Goal: Task Accomplishment & Management: Manage account settings

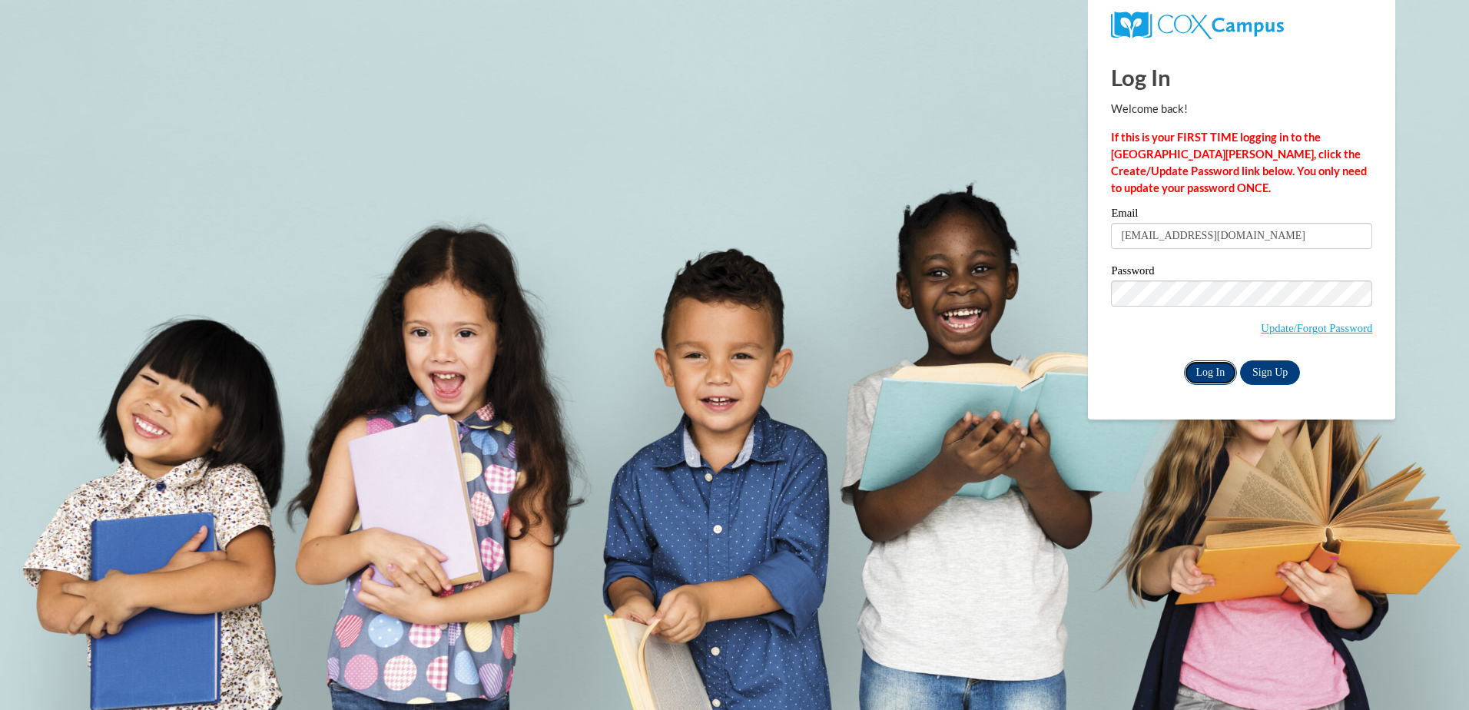
click at [1207, 376] on input "Log In" at bounding box center [1211, 372] width 54 height 25
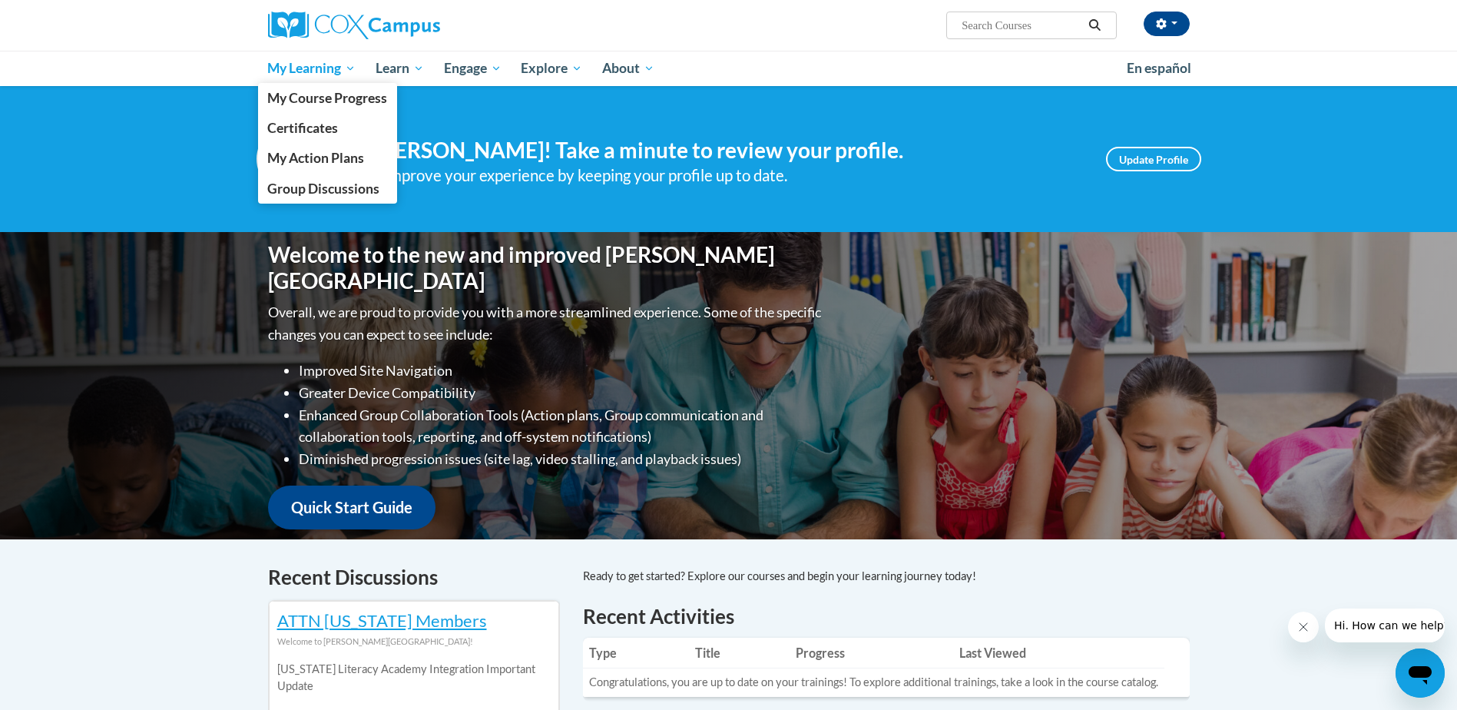
click at [343, 69] on span "My Learning" at bounding box center [311, 68] width 88 height 18
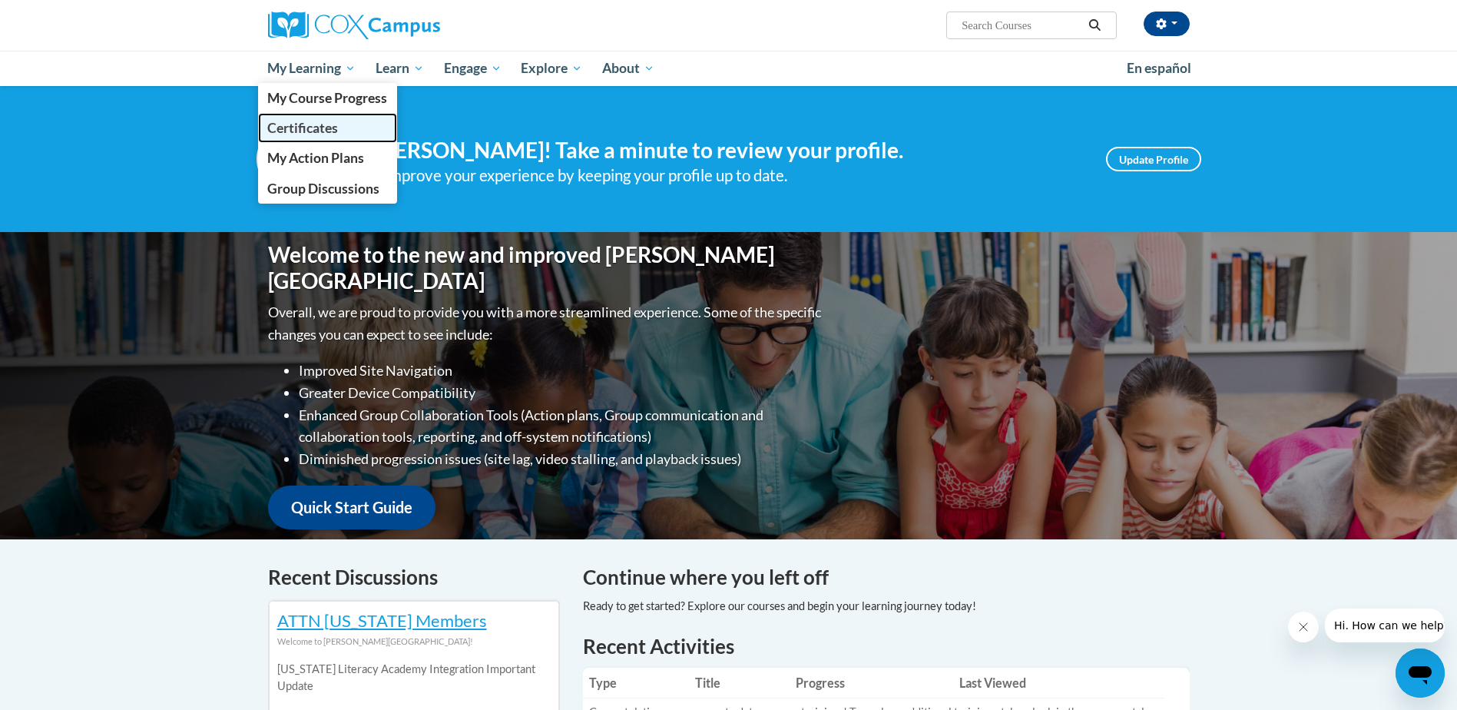
click at [310, 121] on span "Certificates" at bounding box center [302, 128] width 71 height 16
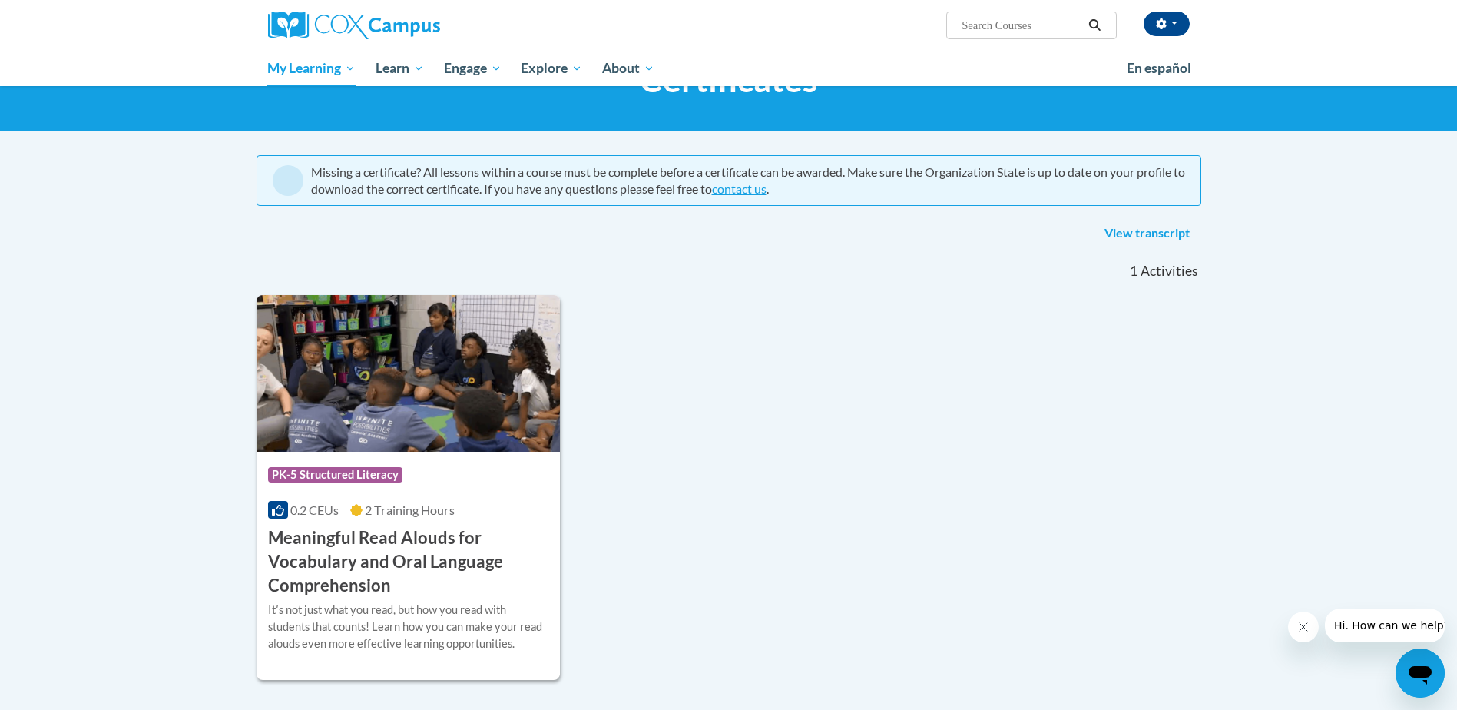
scroll to position [76, 0]
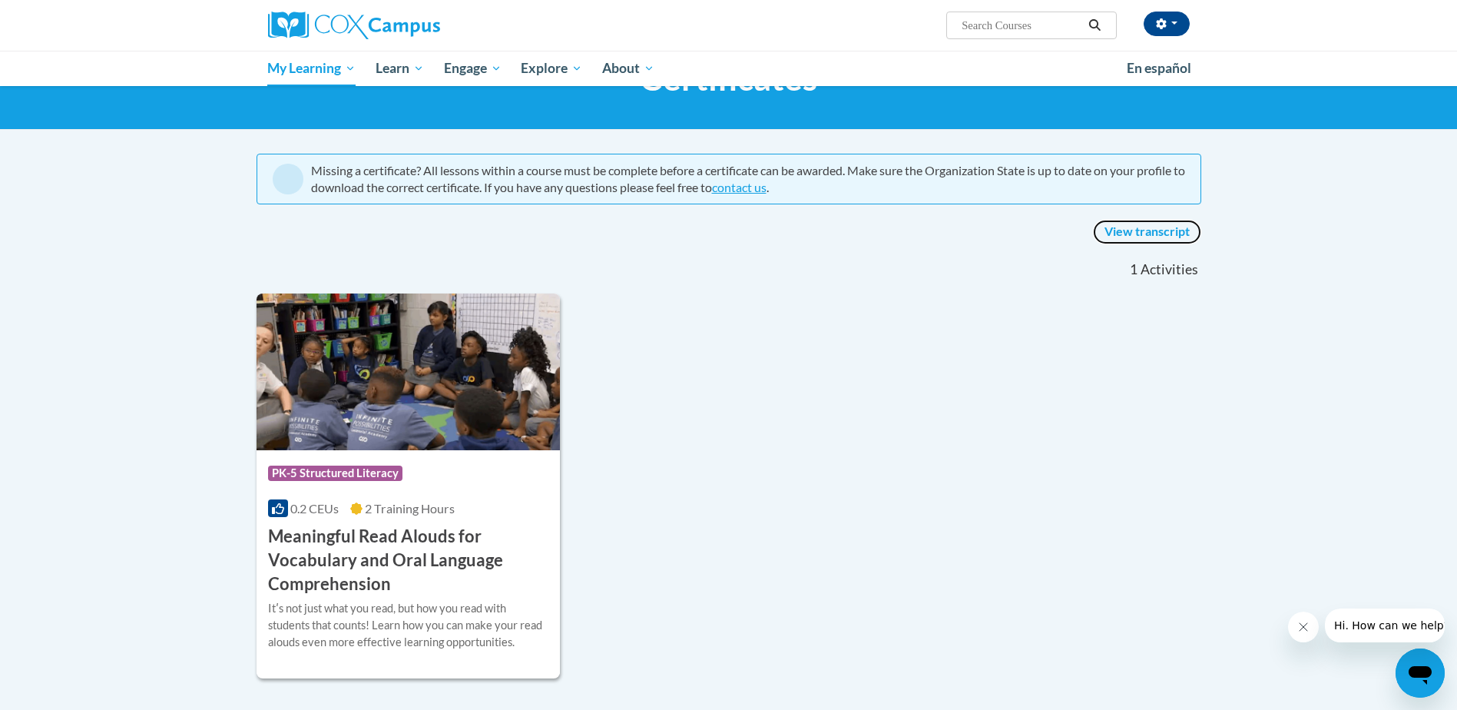
click at [1177, 235] on link "View transcript" at bounding box center [1147, 232] width 108 height 25
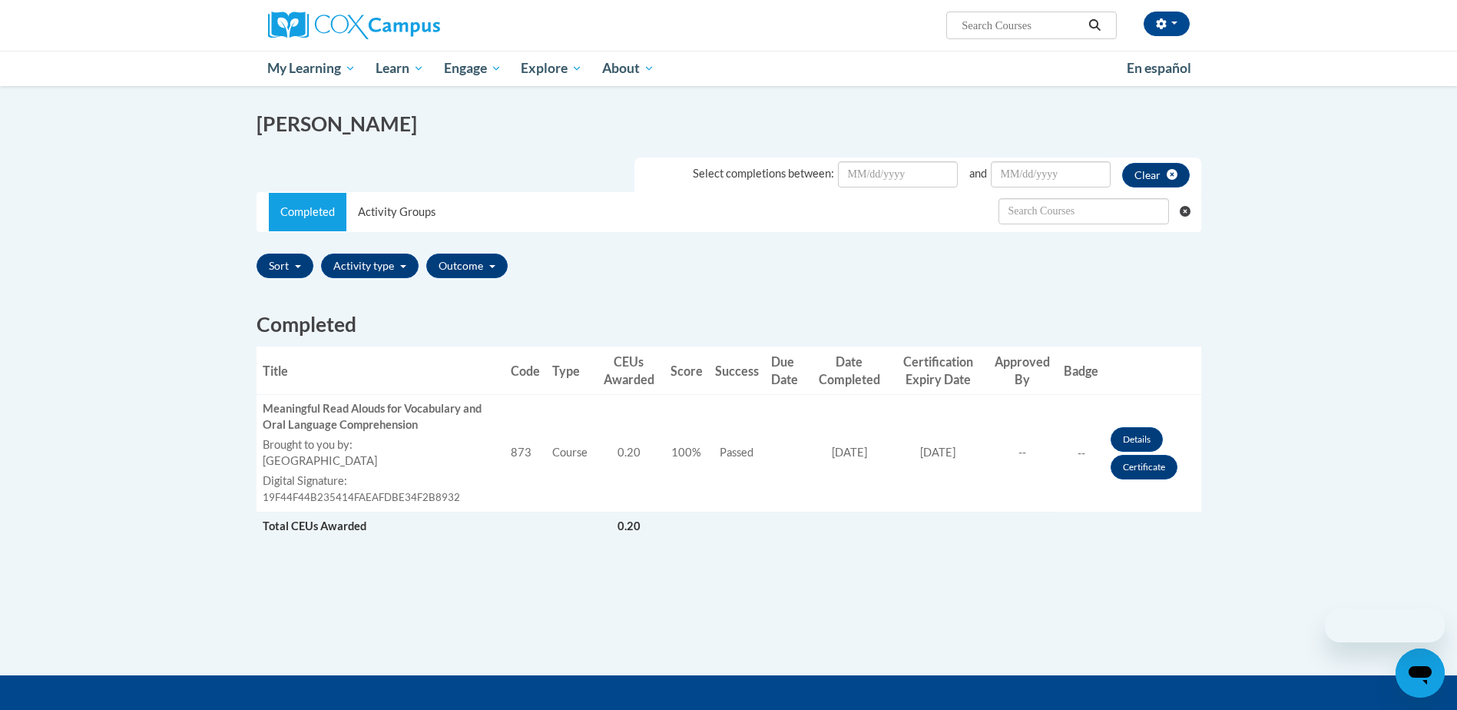
scroll to position [201, 0]
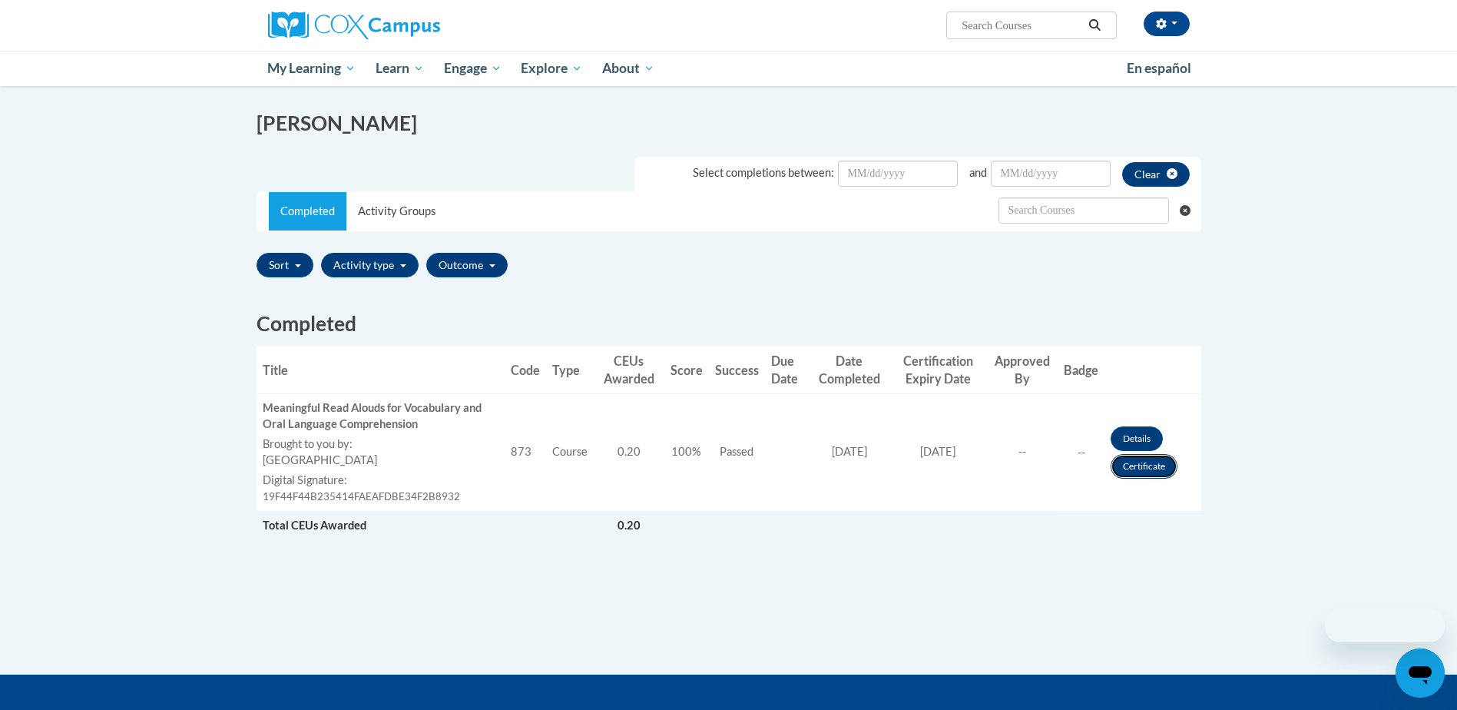
click at [1156, 463] on link "Certificate" at bounding box center [1144, 466] width 67 height 25
